Goal: Task Accomplishment & Management: Use online tool/utility

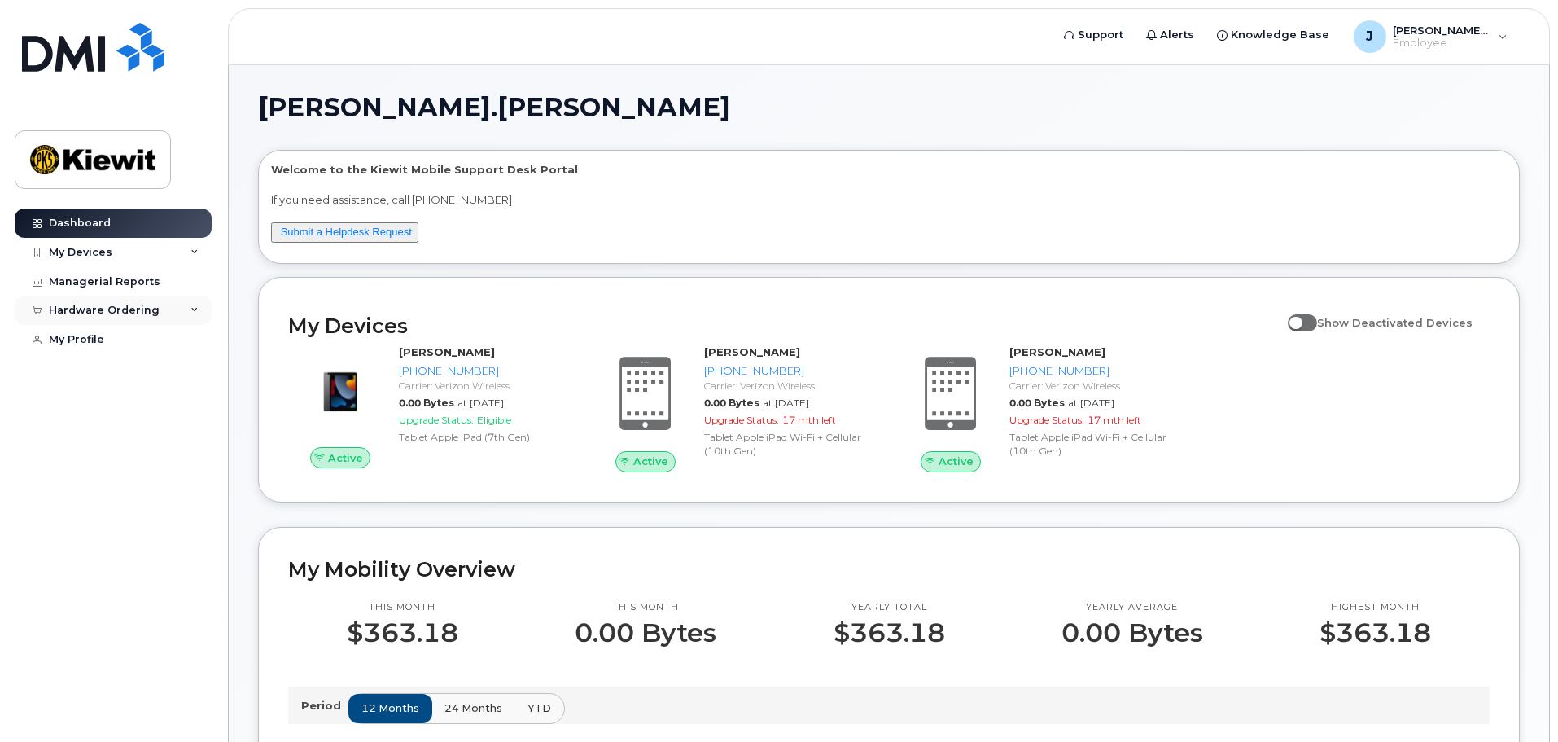
click at [107, 307] on div "Hardware Ordering" at bounding box center [104, 310] width 111 height 13
click at [97, 339] on div "New Order" at bounding box center [87, 340] width 62 height 15
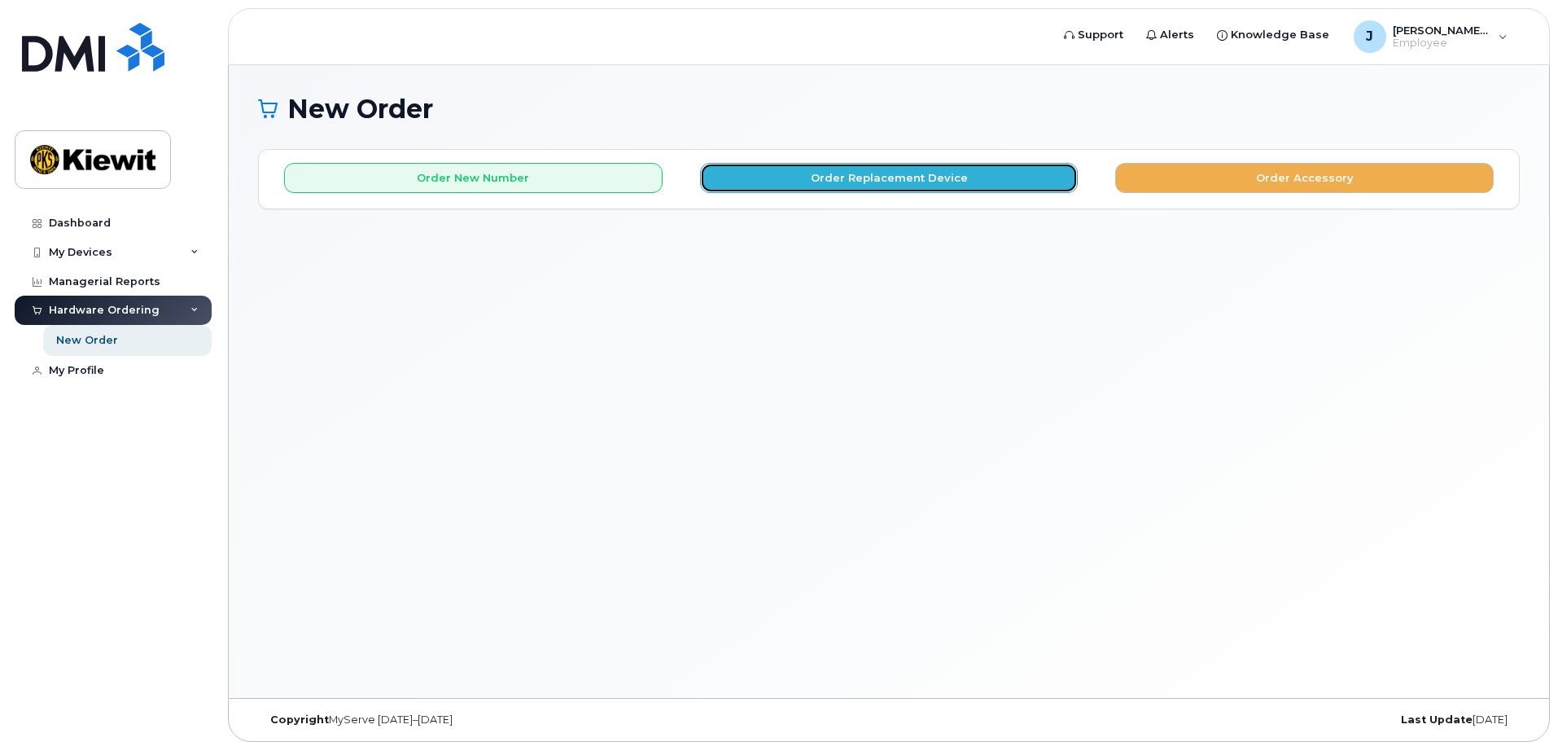
click at [925, 173] on button "Order Replacement Device" at bounding box center [889, 178] width 379 height 30
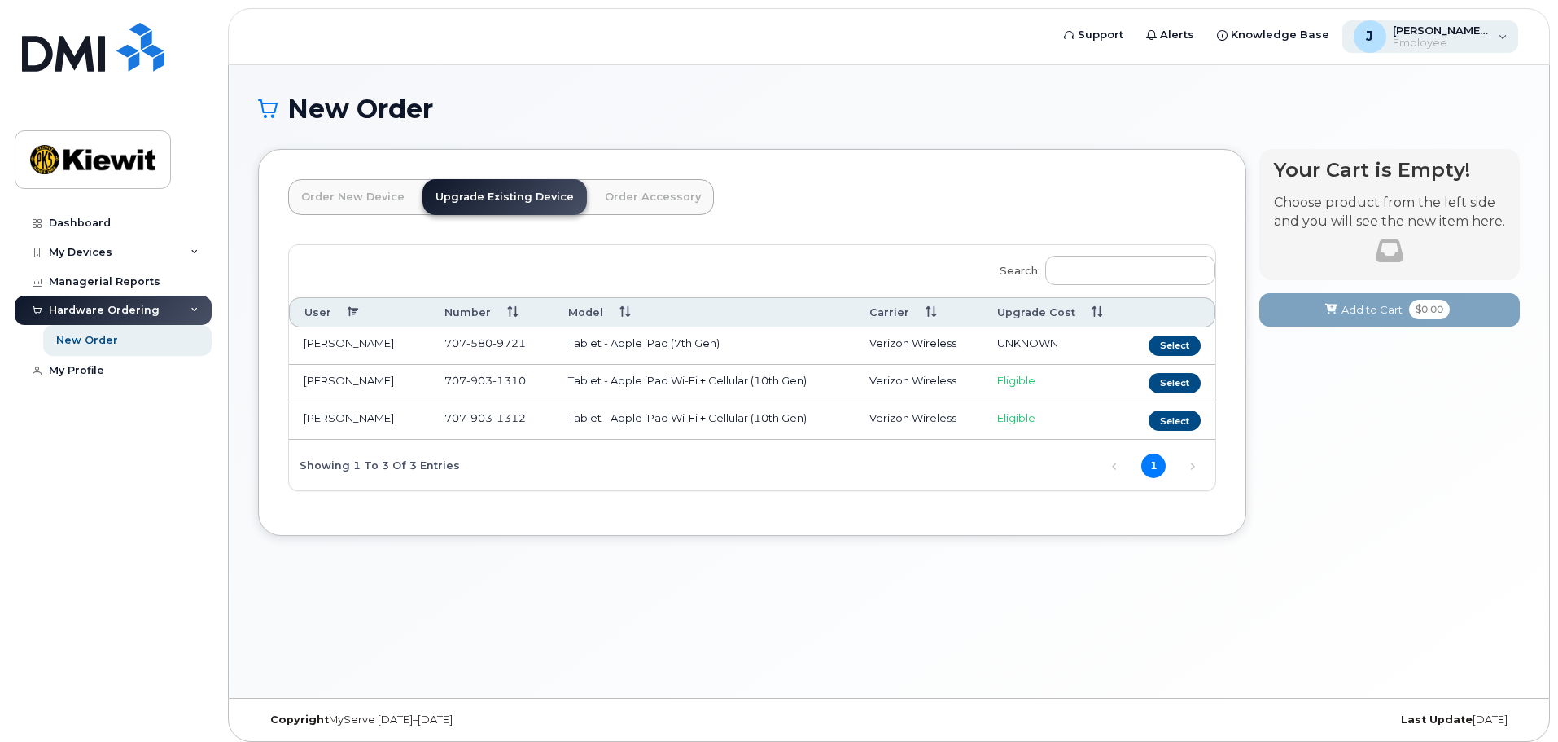
click at [1421, 37] on span "Employee" at bounding box center [1442, 43] width 98 height 13
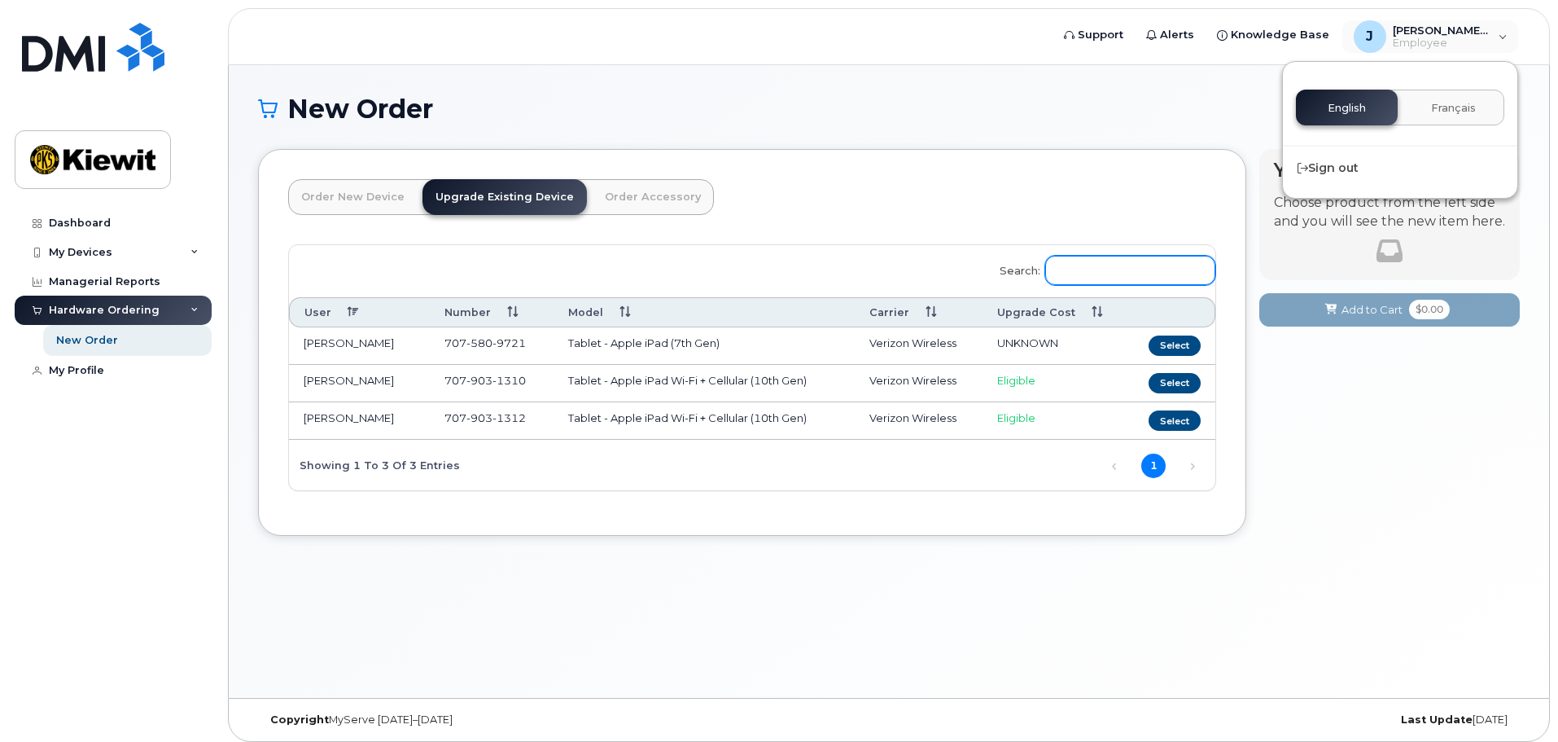
click at [1100, 269] on input "Search:" at bounding box center [1130, 270] width 170 height 29
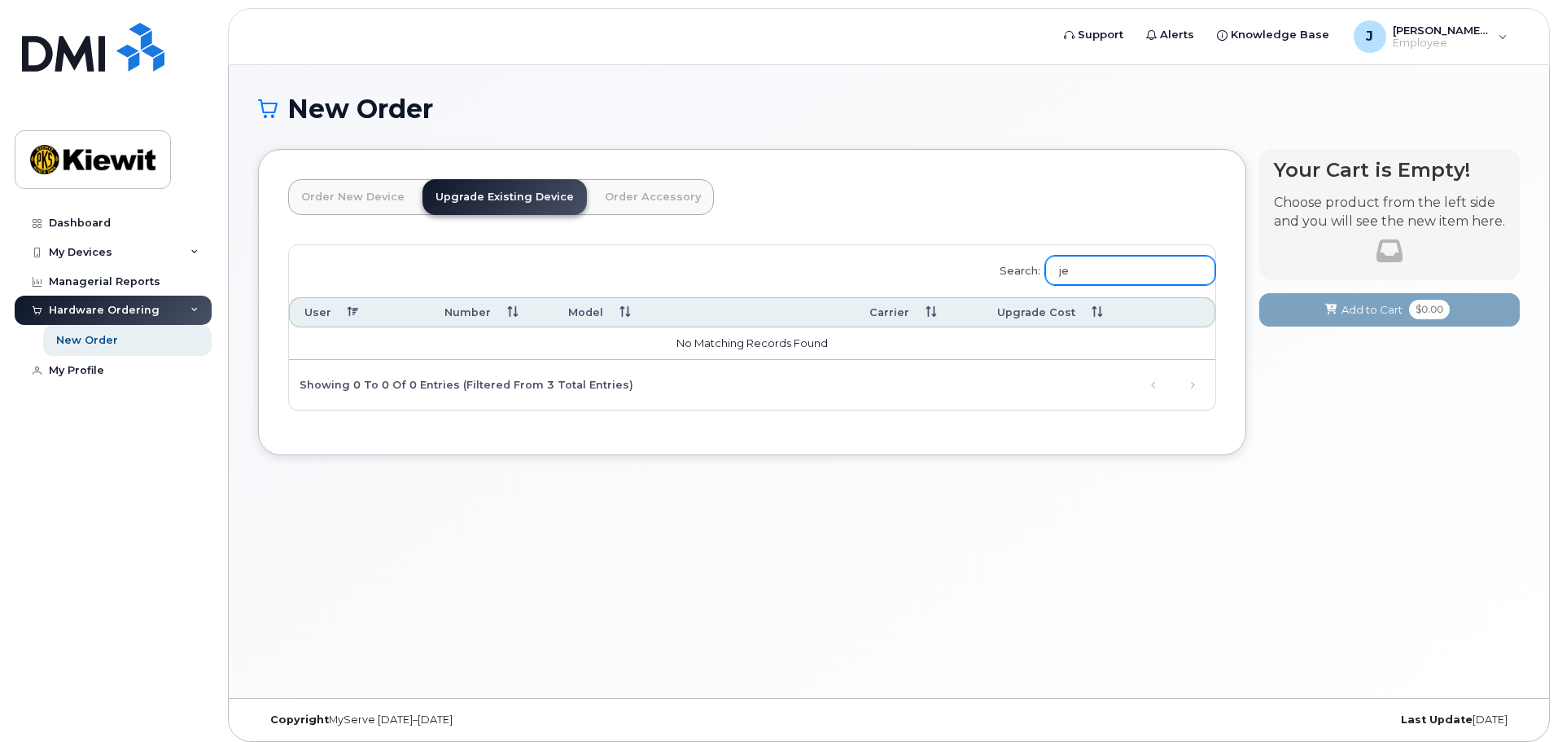
type input "j"
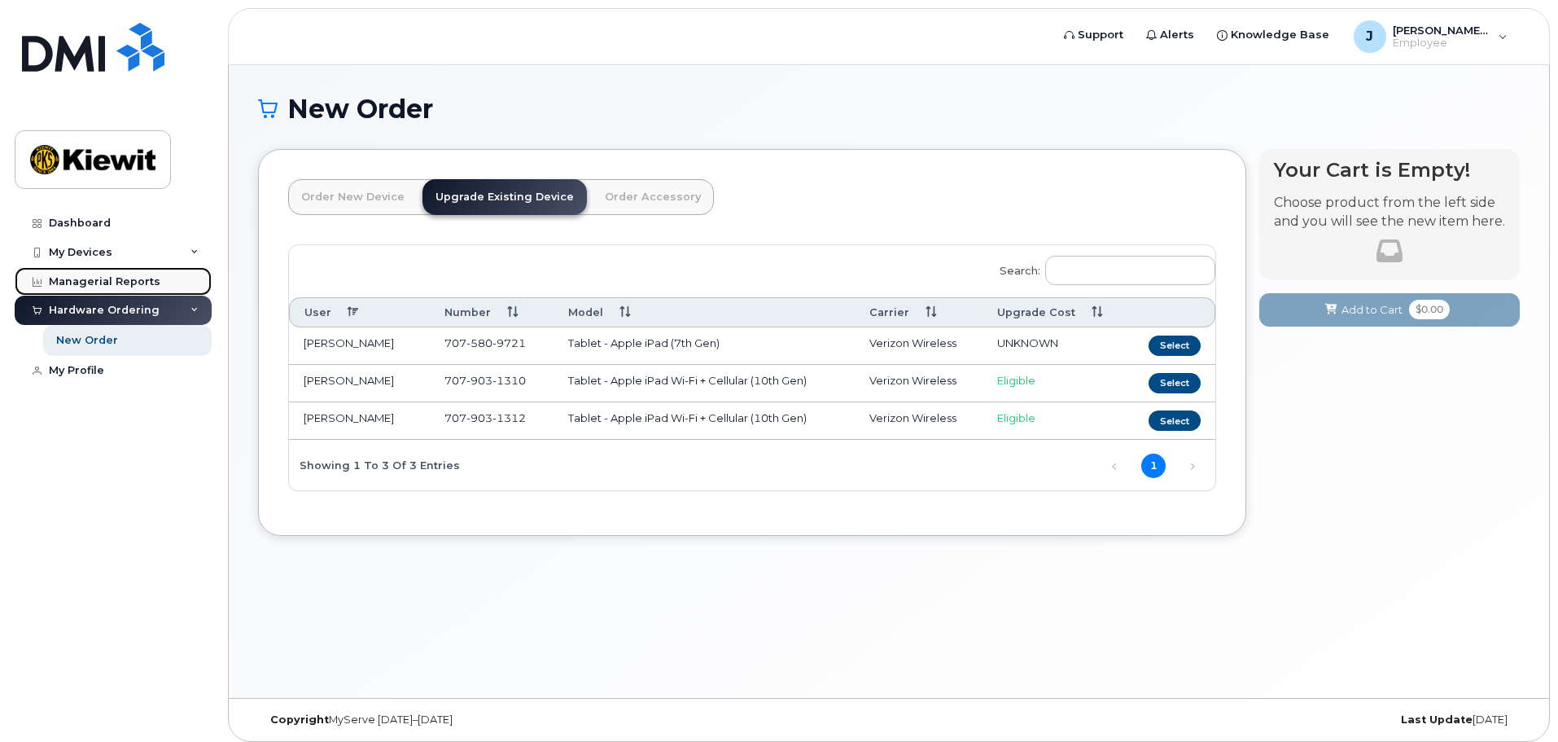
click at [108, 278] on div "Managerial Reports" at bounding box center [105, 281] width 112 height 13
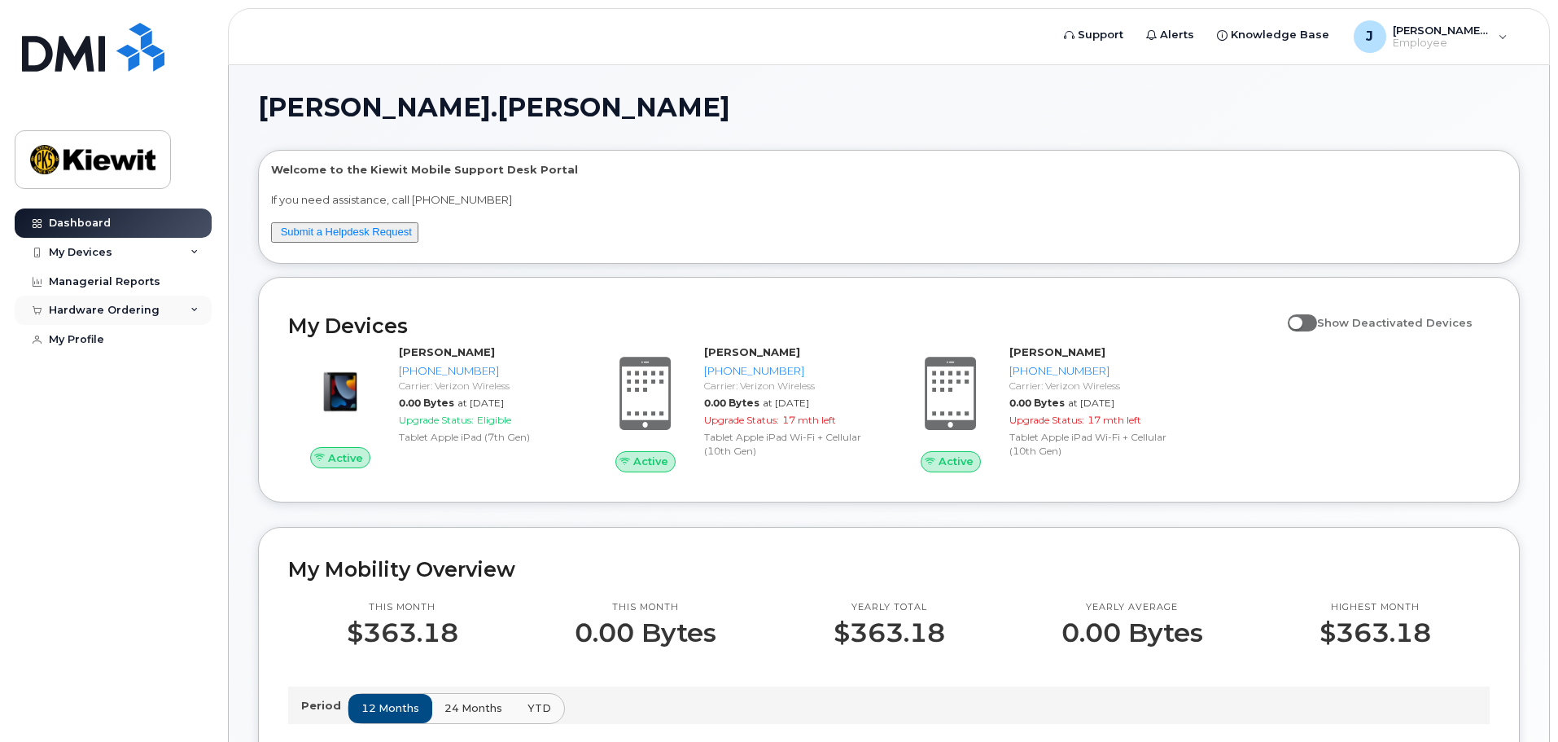
click at [181, 310] on div "Hardware Ordering" at bounding box center [113, 309] width 197 height 29
click at [1452, 40] on span "Employee" at bounding box center [1442, 43] width 98 height 13
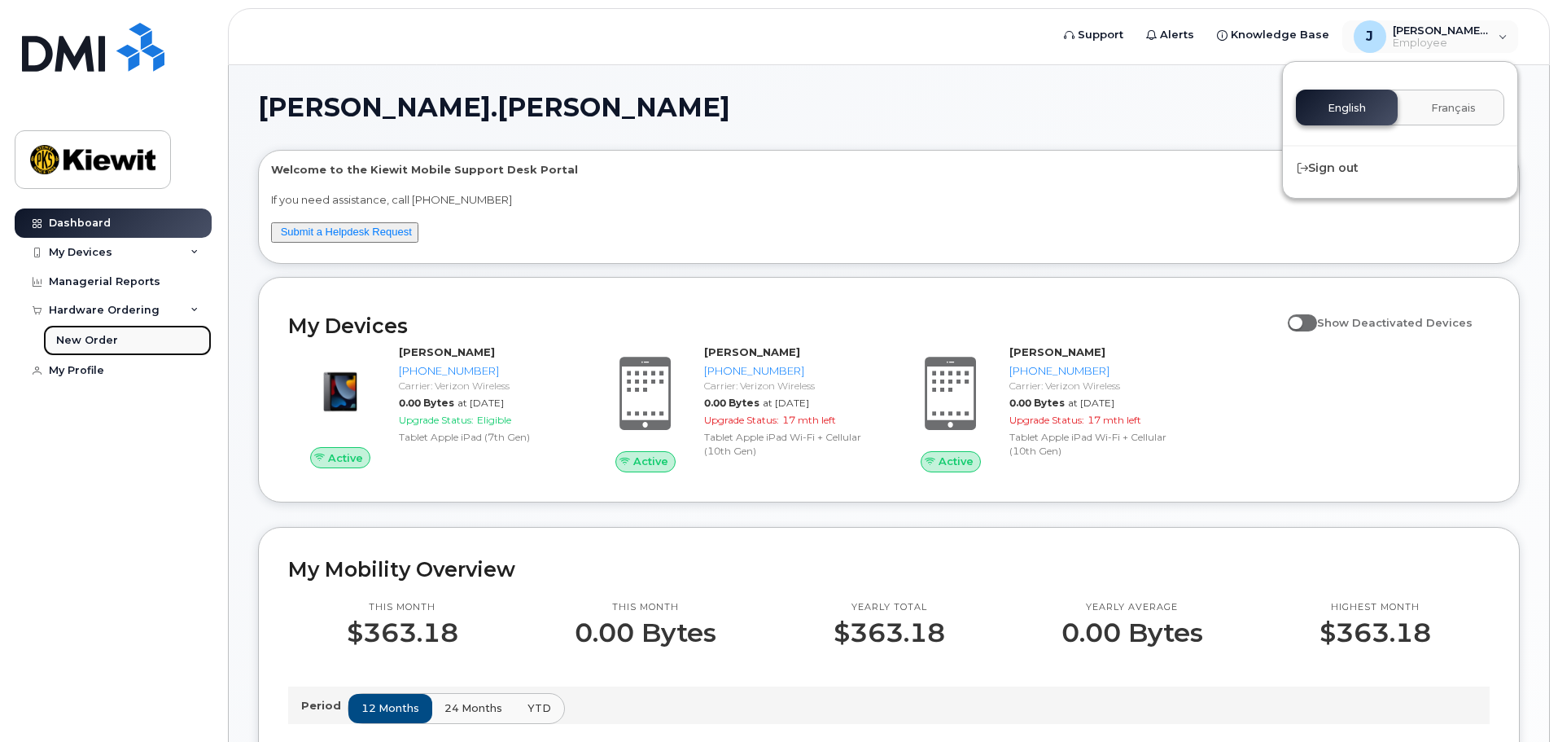
click at [83, 341] on div "New Order" at bounding box center [87, 340] width 62 height 15
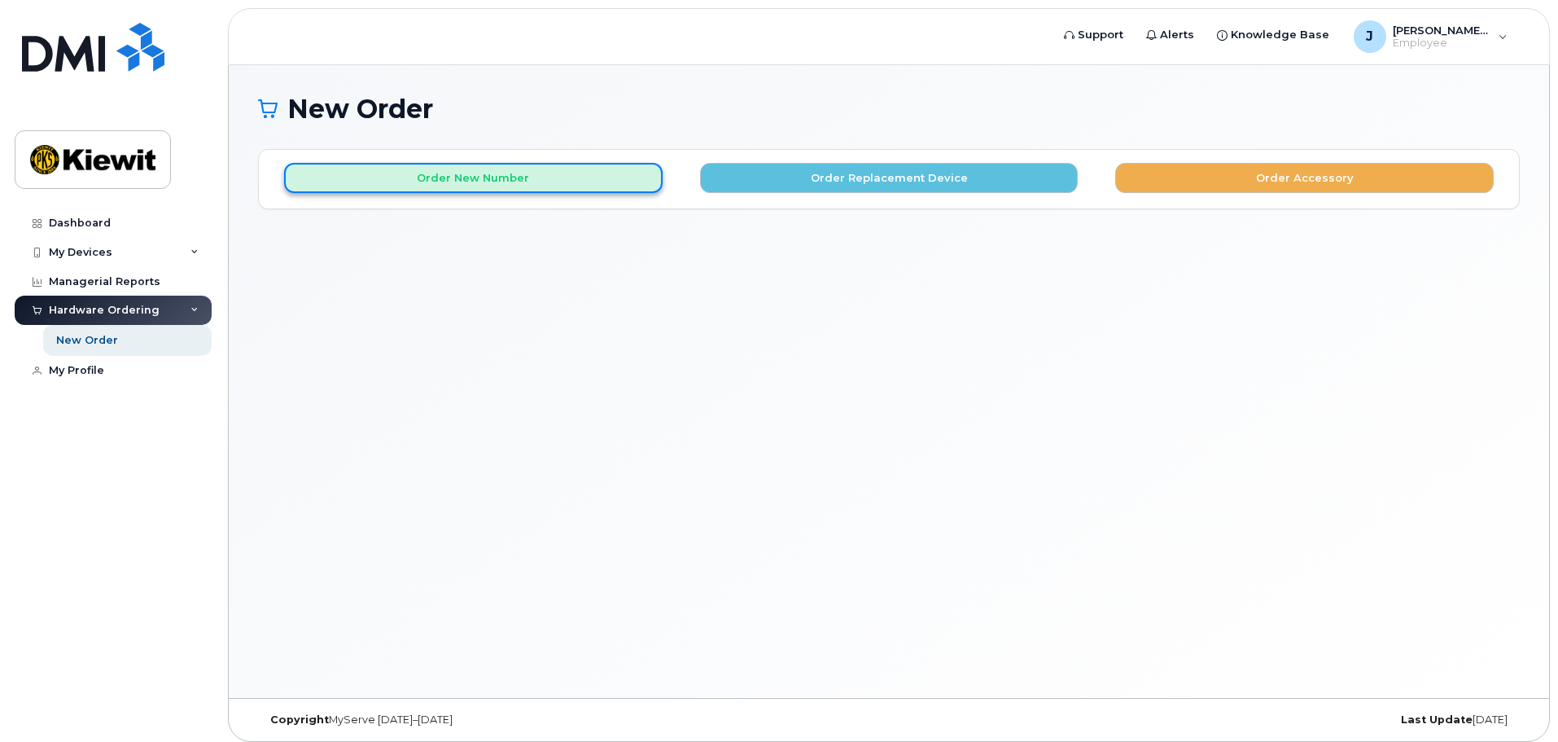
click at [483, 177] on button "Order New Number" at bounding box center [473, 178] width 379 height 30
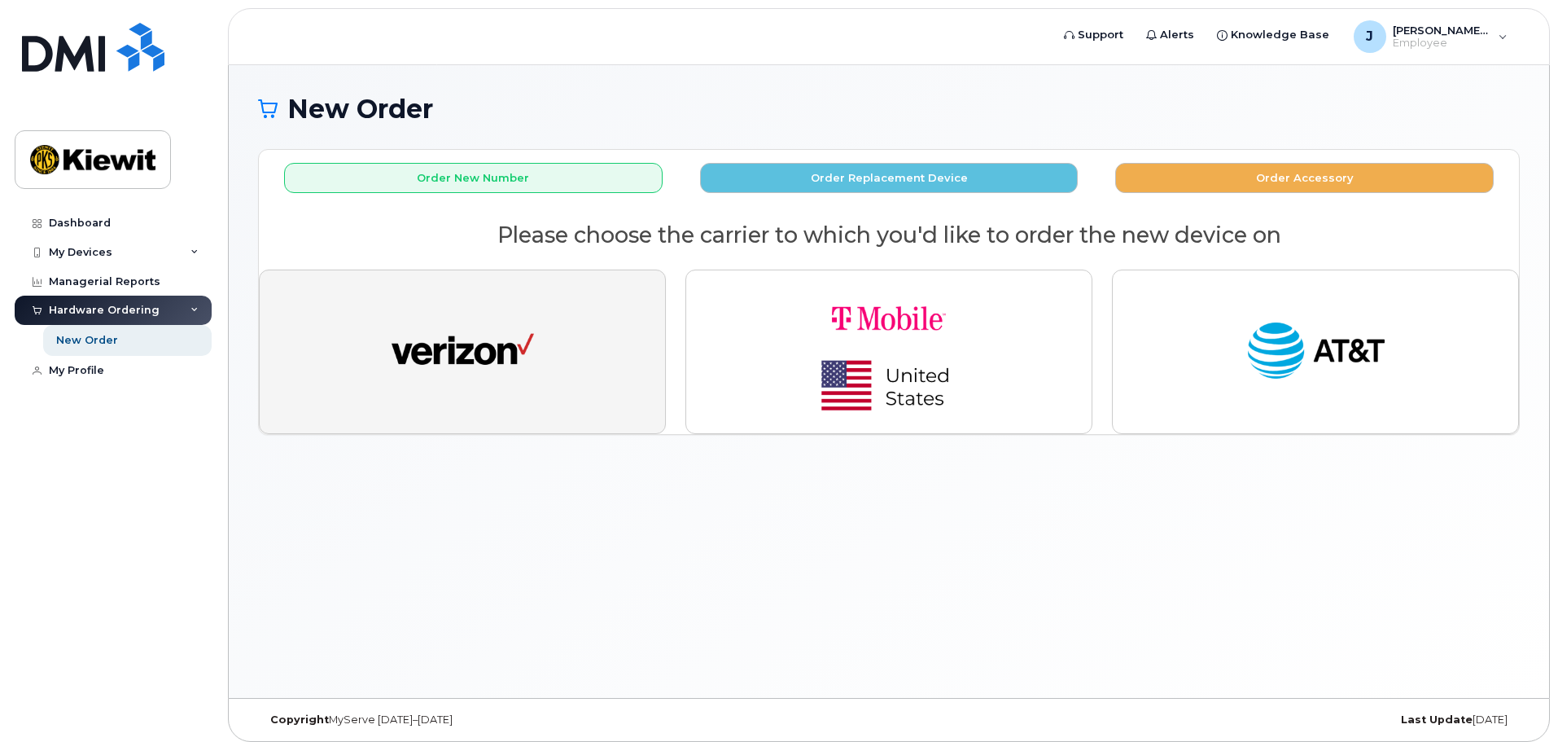
click at [480, 335] on img "button" at bounding box center [463, 351] width 142 height 73
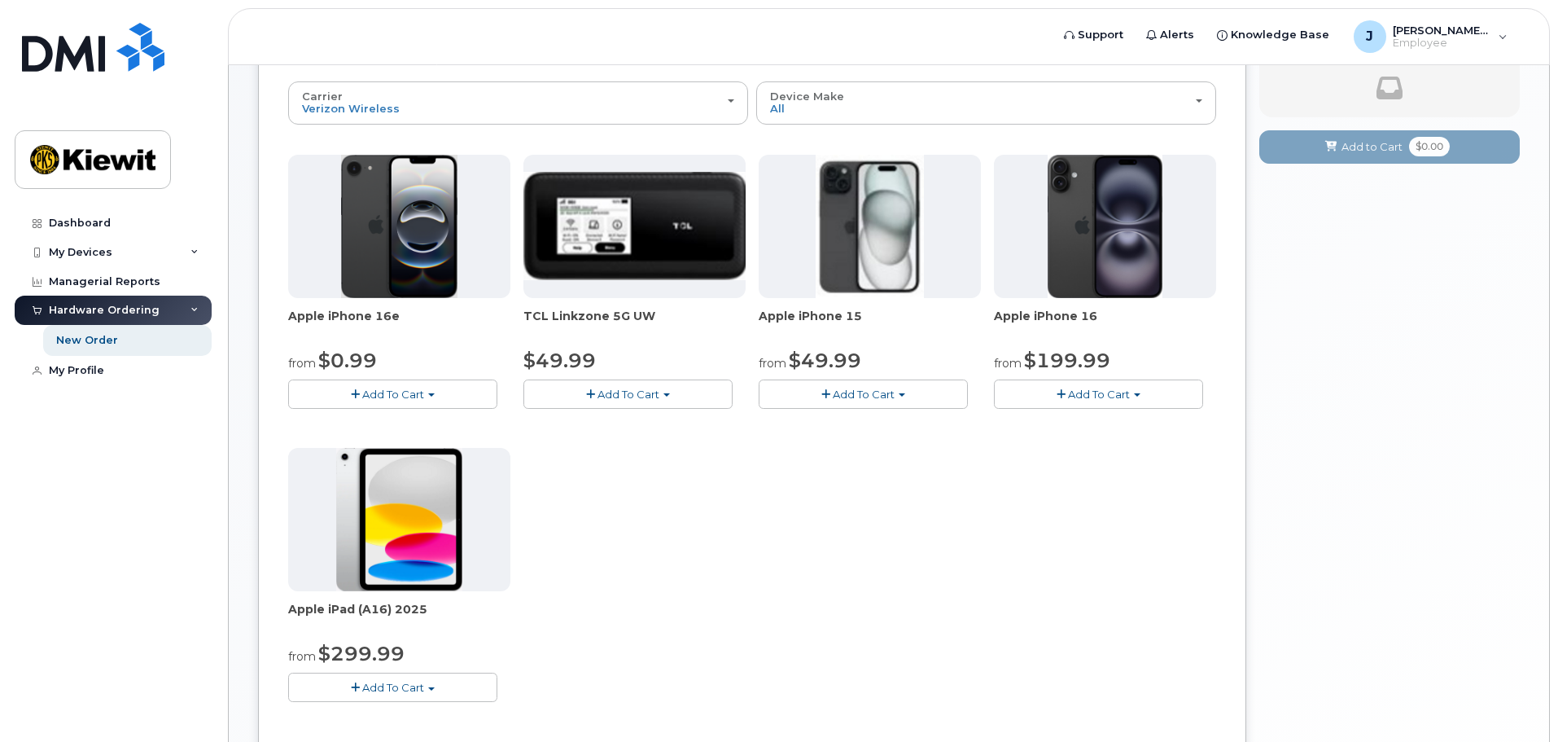
scroll to position [81, 0]
